Goal: Answer question/provide support: Share knowledge or assist other users

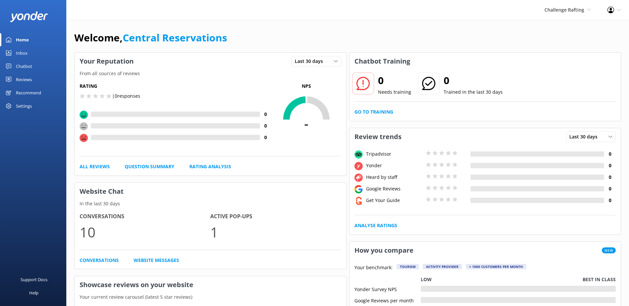
click at [28, 52] on link "Inbox" at bounding box center [33, 52] width 66 height 13
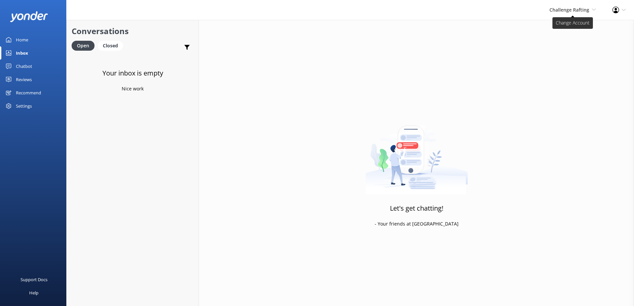
click at [578, 10] on span "Challenge Rafting" at bounding box center [569, 10] width 40 height 6
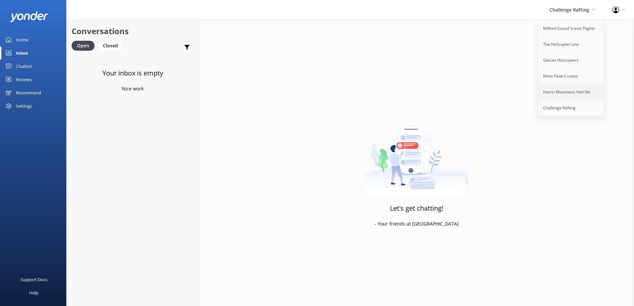
click at [581, 94] on link "Harris Mountains Heli-Ski" at bounding box center [571, 92] width 66 height 16
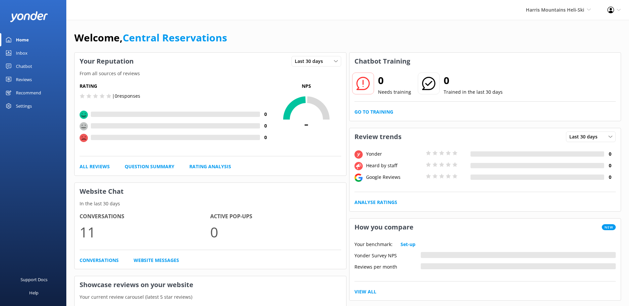
click at [14, 52] on link "Inbox" at bounding box center [33, 52] width 66 height 13
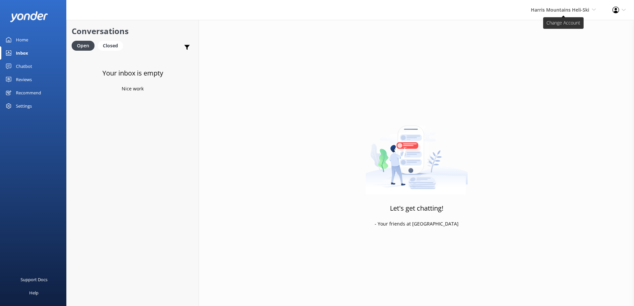
click at [569, 9] on span "Harris Mountains Heli-Ski" at bounding box center [560, 10] width 58 height 6
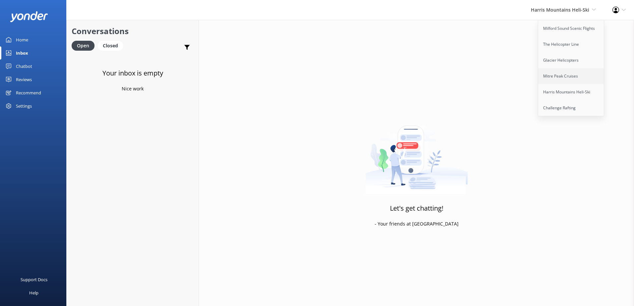
click at [577, 84] on link "Mitre Peak Cruises" at bounding box center [571, 76] width 66 height 16
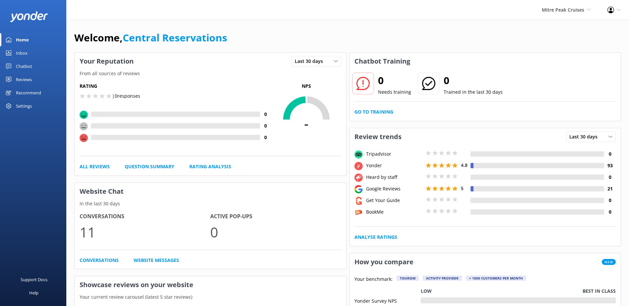
click at [25, 52] on div "Inbox" at bounding box center [22, 52] width 12 height 13
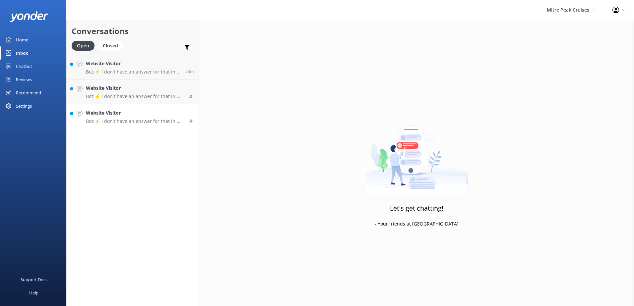
click at [170, 112] on h4 "Website Visitor" at bounding box center [135, 112] width 98 height 7
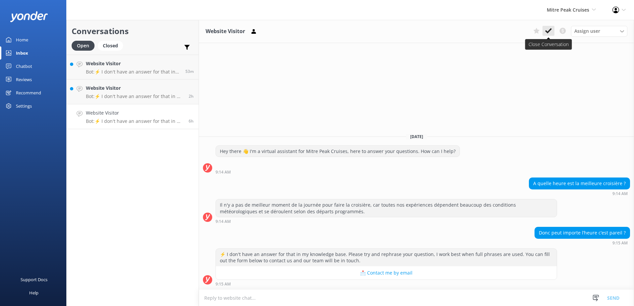
click at [547, 31] on icon at bounding box center [548, 31] width 7 height 7
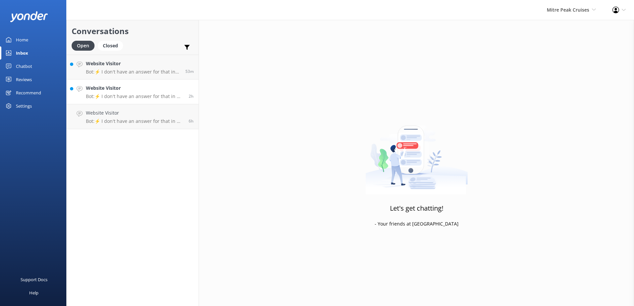
click at [147, 96] on p "Bot: ⚡ I don't have an answer for that in my knowledge base. Please try and rep…" at bounding box center [135, 96] width 98 height 6
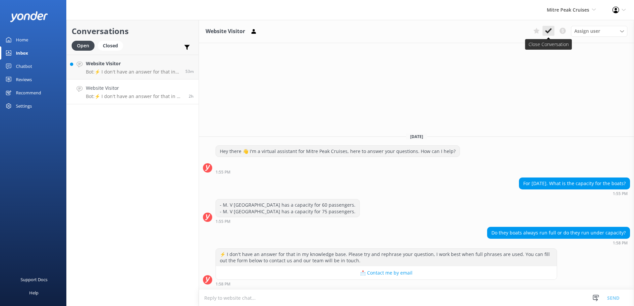
click at [549, 32] on icon at bounding box center [548, 31] width 7 height 7
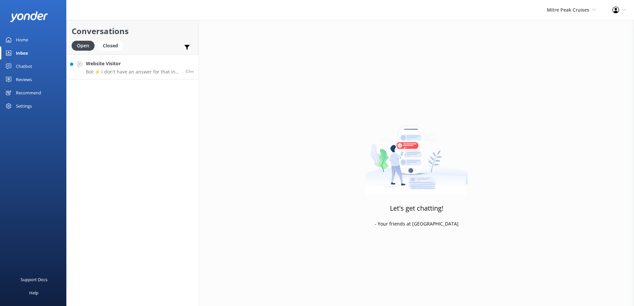
click at [133, 70] on p "Bot: ⚡ I don't have an answer for that in my knowledge base. Please try and rep…" at bounding box center [133, 72] width 94 height 6
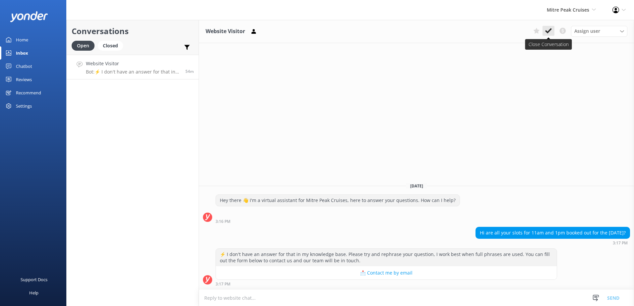
click at [549, 31] on use at bounding box center [548, 30] width 7 height 5
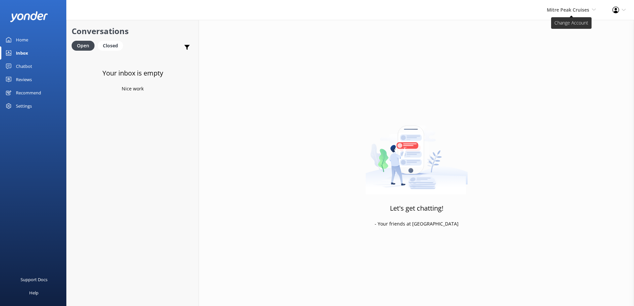
click at [554, 10] on span "Mitre Peak Cruises" at bounding box center [568, 10] width 42 height 6
click at [565, 65] on link "Glacier Helicopters" at bounding box center [571, 60] width 66 height 16
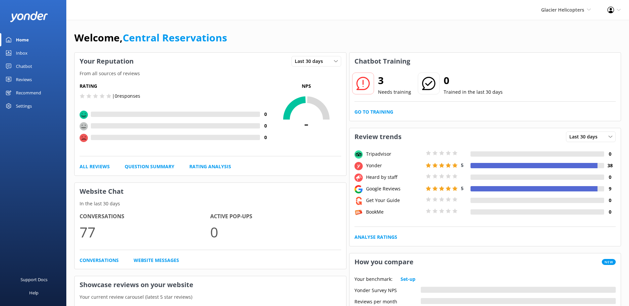
click at [26, 52] on div "Inbox" at bounding box center [22, 52] width 12 height 13
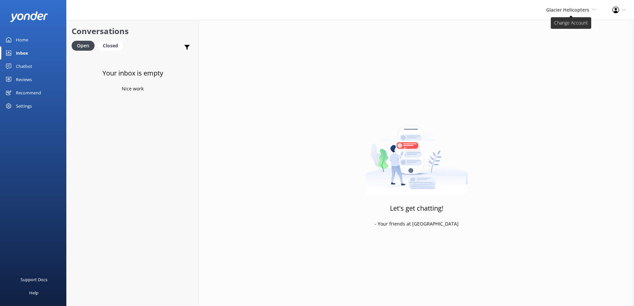
click at [559, 8] on span "Glacier Helicopters" at bounding box center [567, 10] width 43 height 6
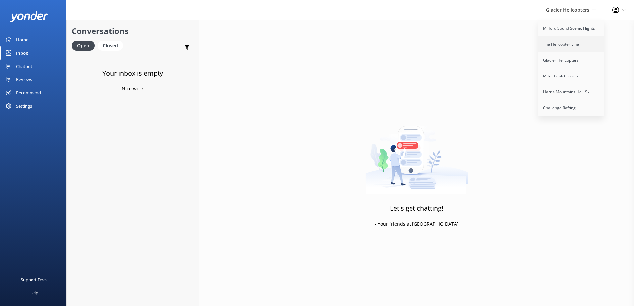
click at [572, 44] on link "The Helicopter Line" at bounding box center [571, 44] width 66 height 16
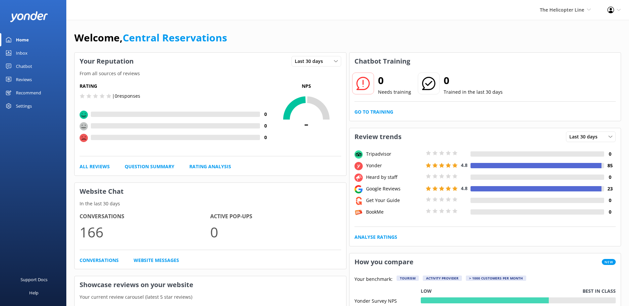
click at [12, 51] on link "Inbox" at bounding box center [33, 52] width 66 height 13
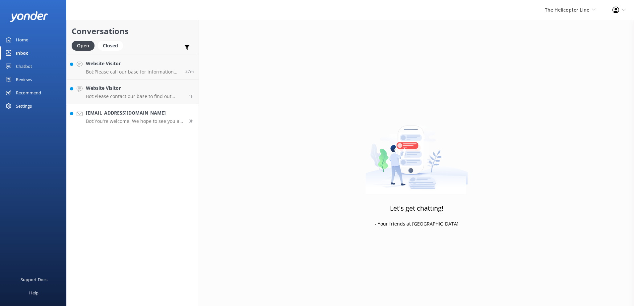
click at [149, 109] on h4 "[EMAIL_ADDRESS][DOMAIN_NAME]" at bounding box center [135, 112] width 98 height 7
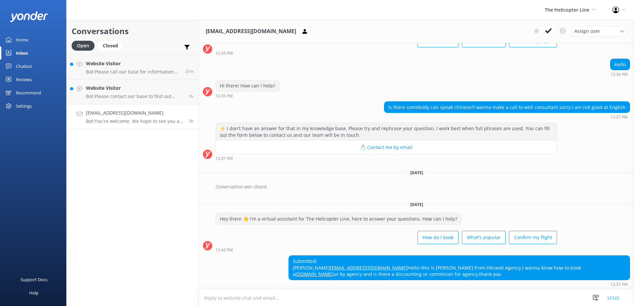
scroll to position [41, 0]
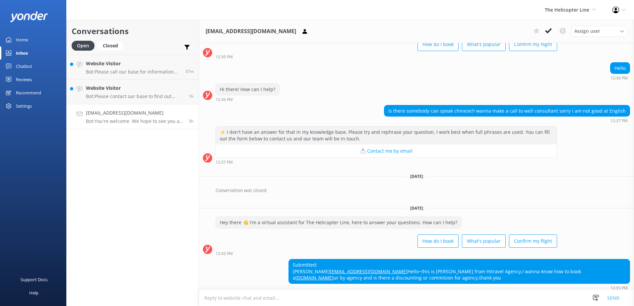
drag, startPoint x: 544, startPoint y: 34, endPoint x: 494, endPoint y: 40, distance: 50.4
click at [544, 34] on button at bounding box center [548, 31] width 12 height 10
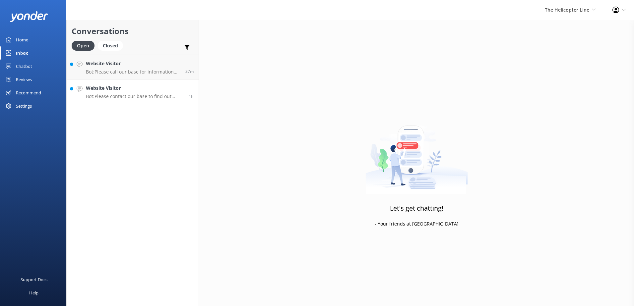
click at [105, 94] on p "Bot: Please contact our base to find out more about airport transfers. You can …" at bounding box center [135, 96] width 98 height 6
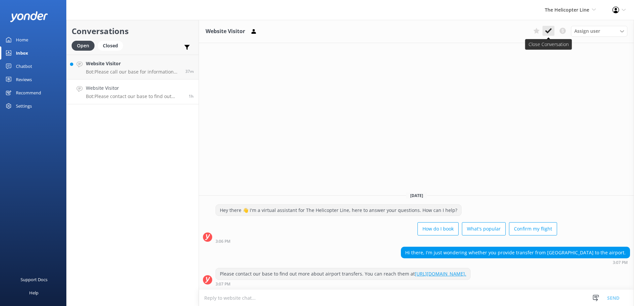
click at [547, 34] on icon at bounding box center [548, 31] width 7 height 7
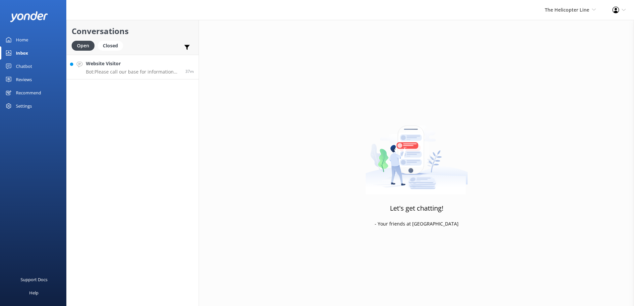
click at [95, 73] on p "Bot: Please call our base for information on your upcoming flight." at bounding box center [133, 72] width 94 height 6
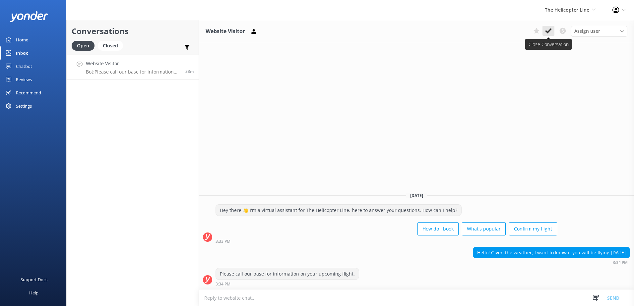
click at [553, 28] on button at bounding box center [548, 31] width 12 height 10
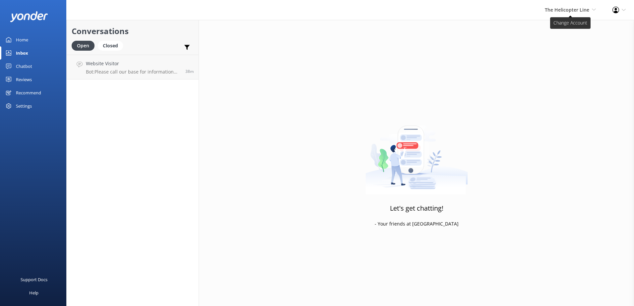
click at [563, 14] on span "The Helicopter Line Milford Sound Scenic Flights The Helicopter Line Glacier He…" at bounding box center [570, 9] width 51 height 7
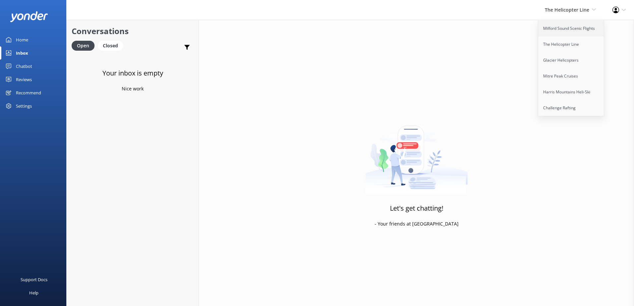
click at [566, 31] on link "Milford Sound Scenic Flights" at bounding box center [571, 29] width 66 height 16
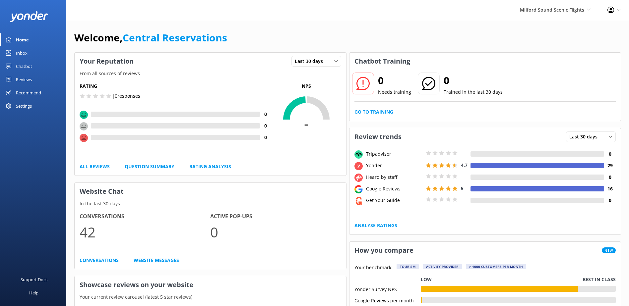
click at [20, 49] on div "Inbox" at bounding box center [22, 52] width 12 height 13
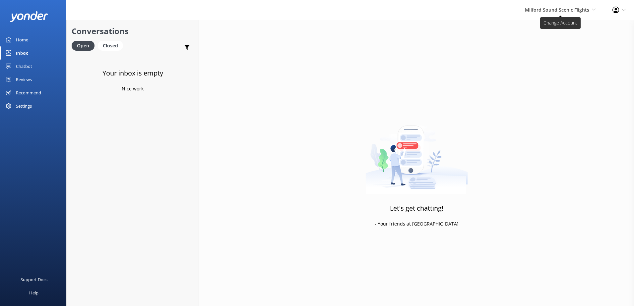
click at [557, 11] on span "Milford Sound Scenic Flights" at bounding box center [557, 10] width 64 height 6
